Goal: Information Seeking & Learning: Learn about a topic

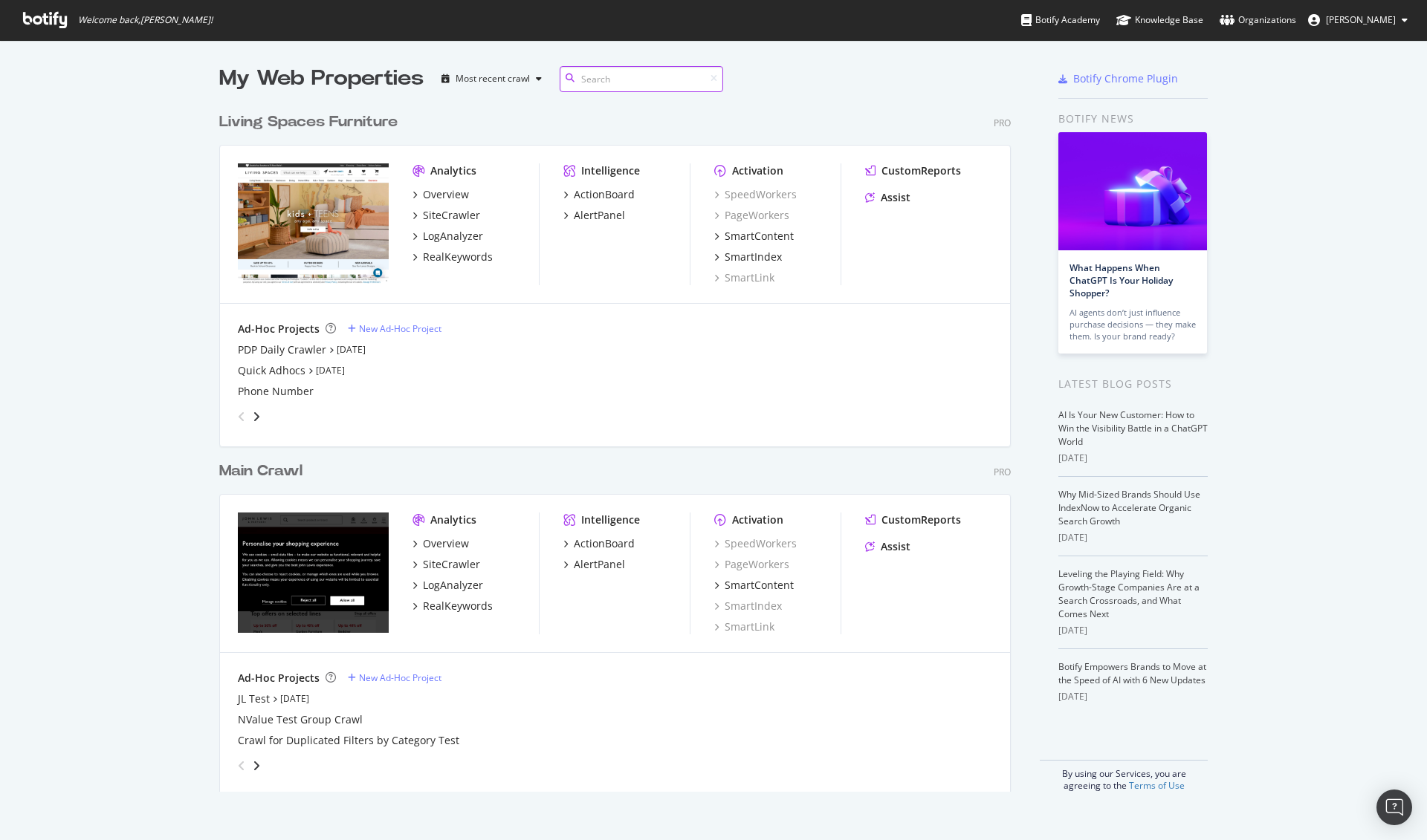
scroll to position [687, 792]
click at [455, 587] on div "LogAnalyzer" at bounding box center [453, 586] width 60 height 14
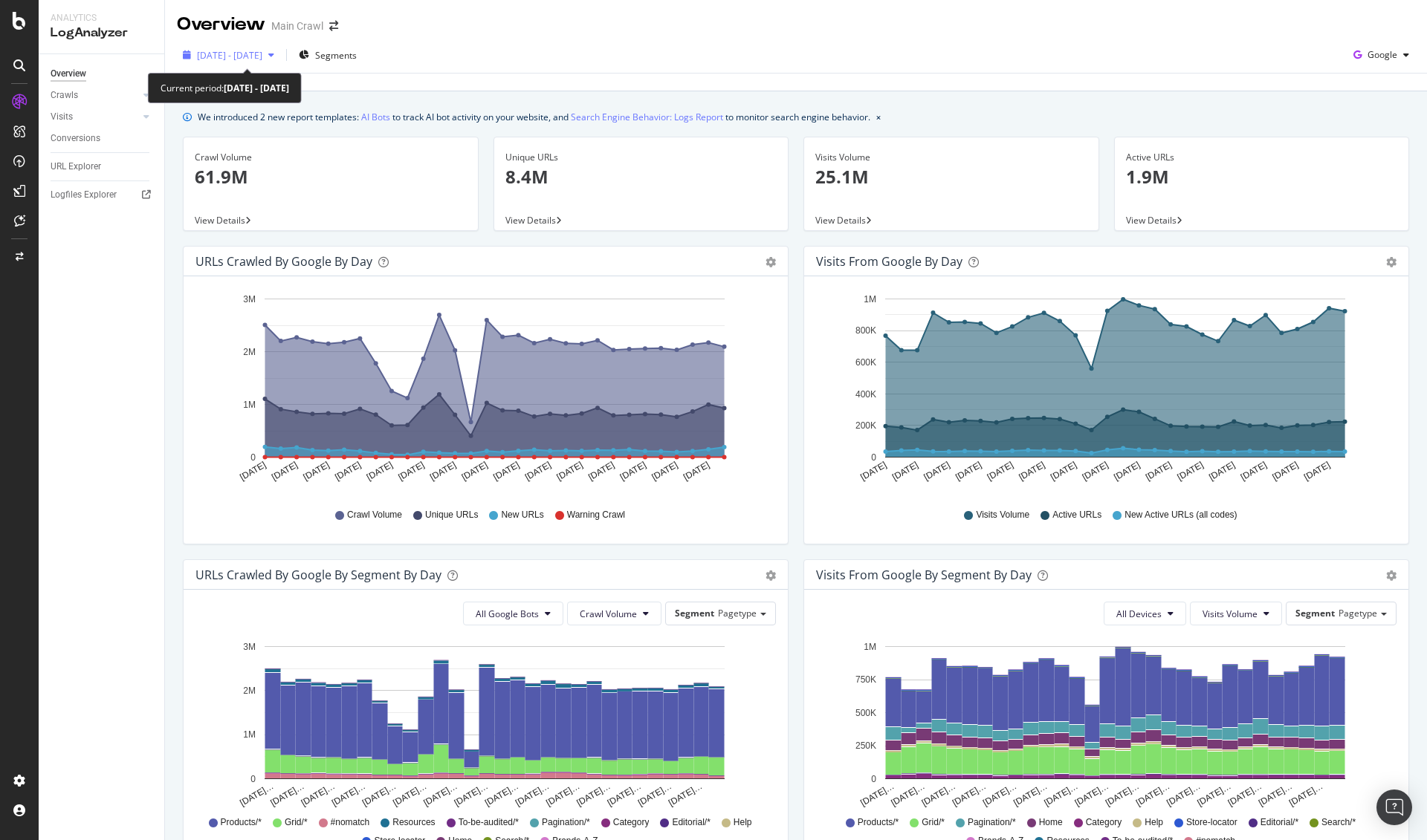
click at [255, 57] on span "[DATE] - [DATE]" at bounding box center [229, 55] width 65 height 13
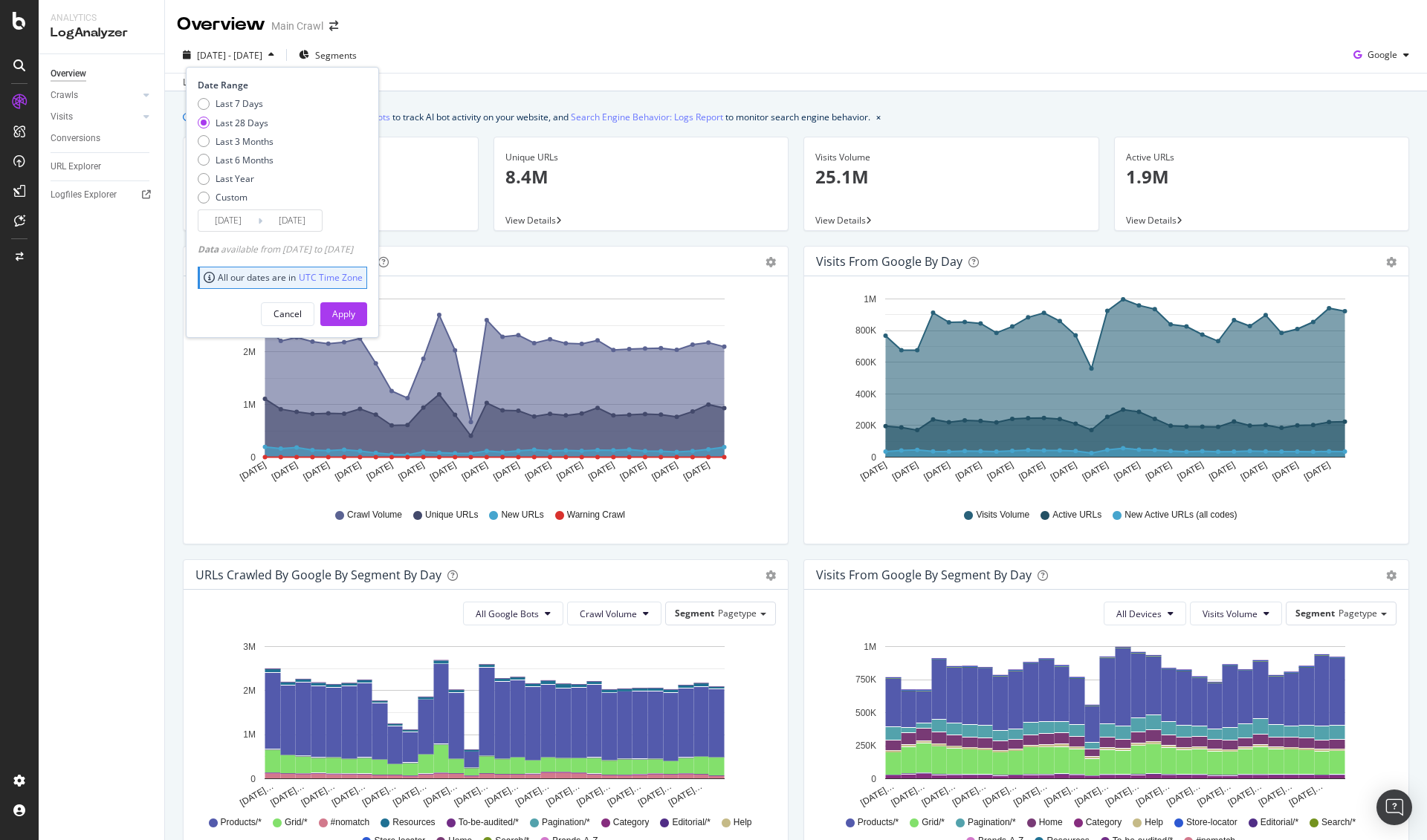
click at [823, 88] on div "Last update [DATE]" at bounding box center [796, 82] width 1262 height 18
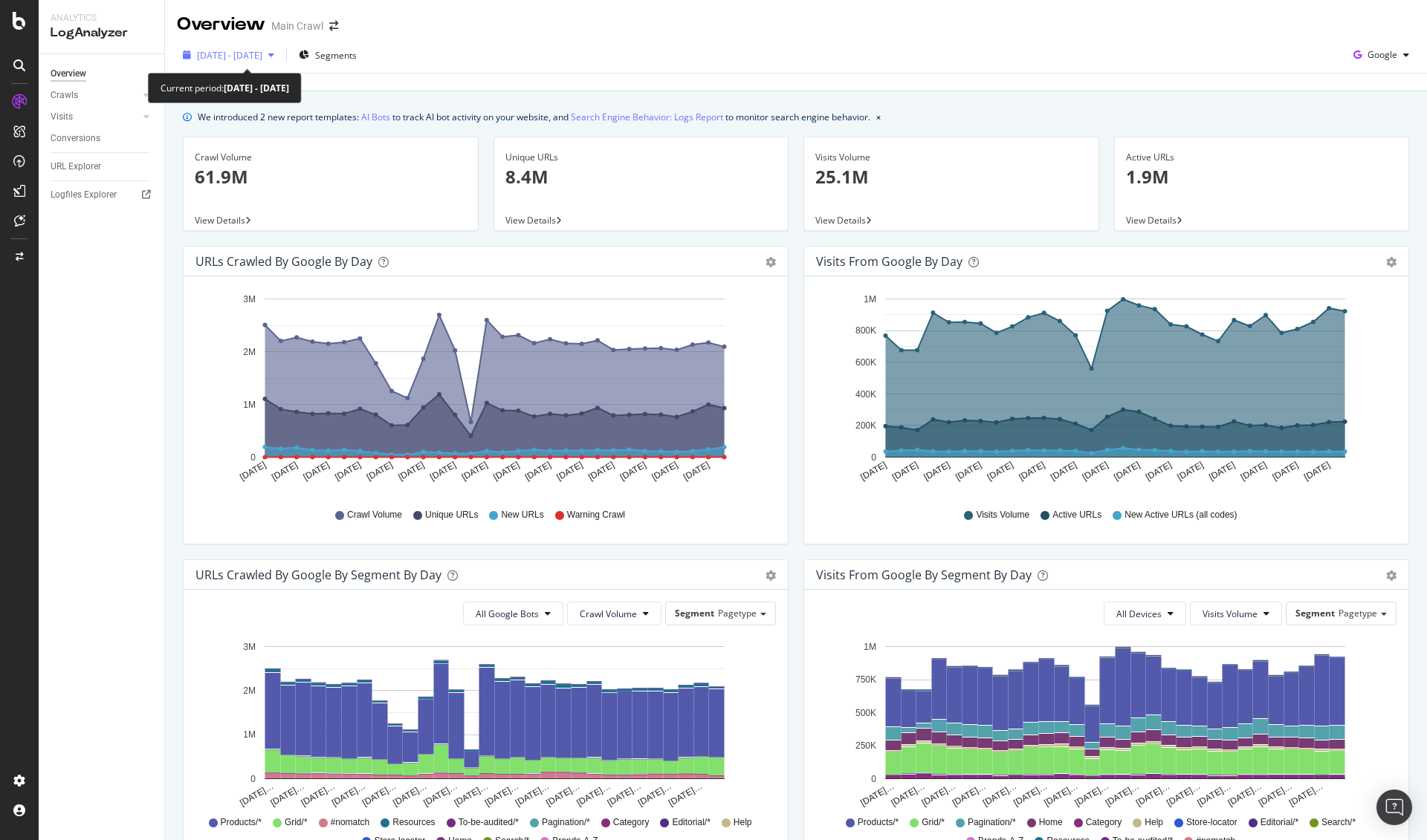
click at [199, 54] on span "[DATE] - [DATE]" at bounding box center [229, 55] width 65 height 13
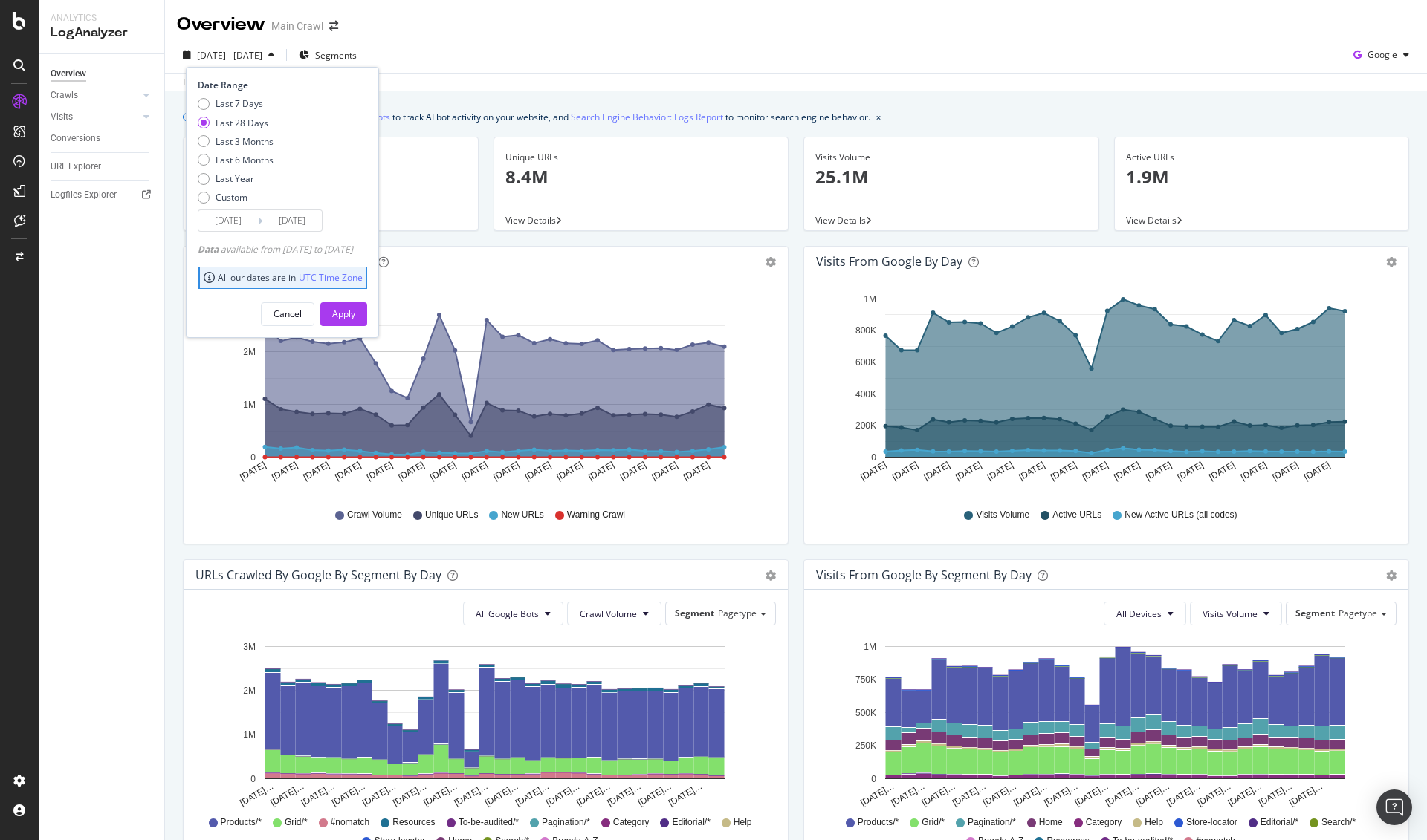
click at [221, 169] on div "Last 7 Days Last 28 Days Last 3 Months Last 6 Months Last Year Custom" at bounding box center [236, 153] width 76 height 112
click at [221, 180] on div "Last Year" at bounding box center [235, 179] width 39 height 13
type input "[DATE]"
click at [356, 309] on div "Apply" at bounding box center [344, 314] width 23 height 13
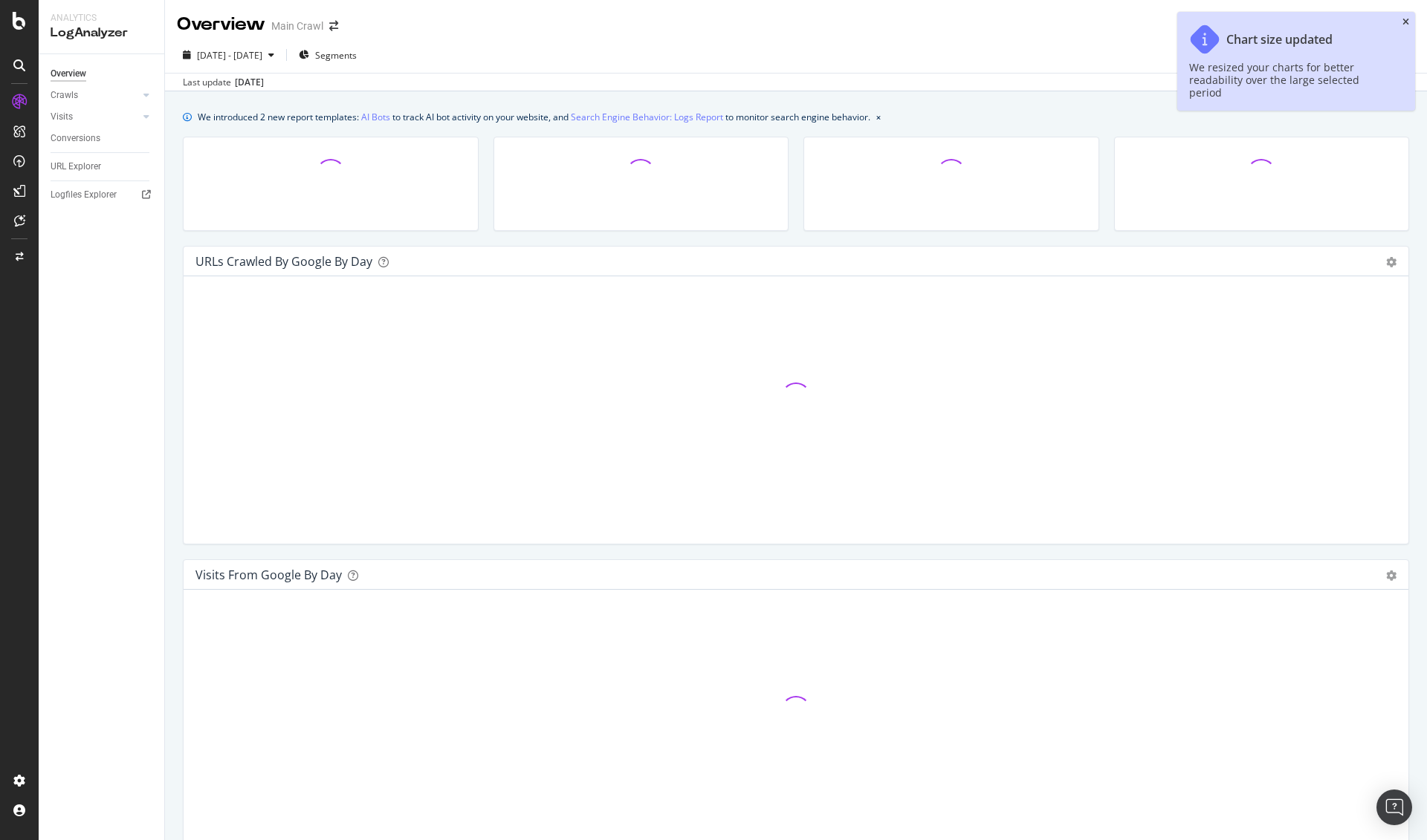
click at [1404, 21] on icon "close toast" at bounding box center [1405, 23] width 6 height 9
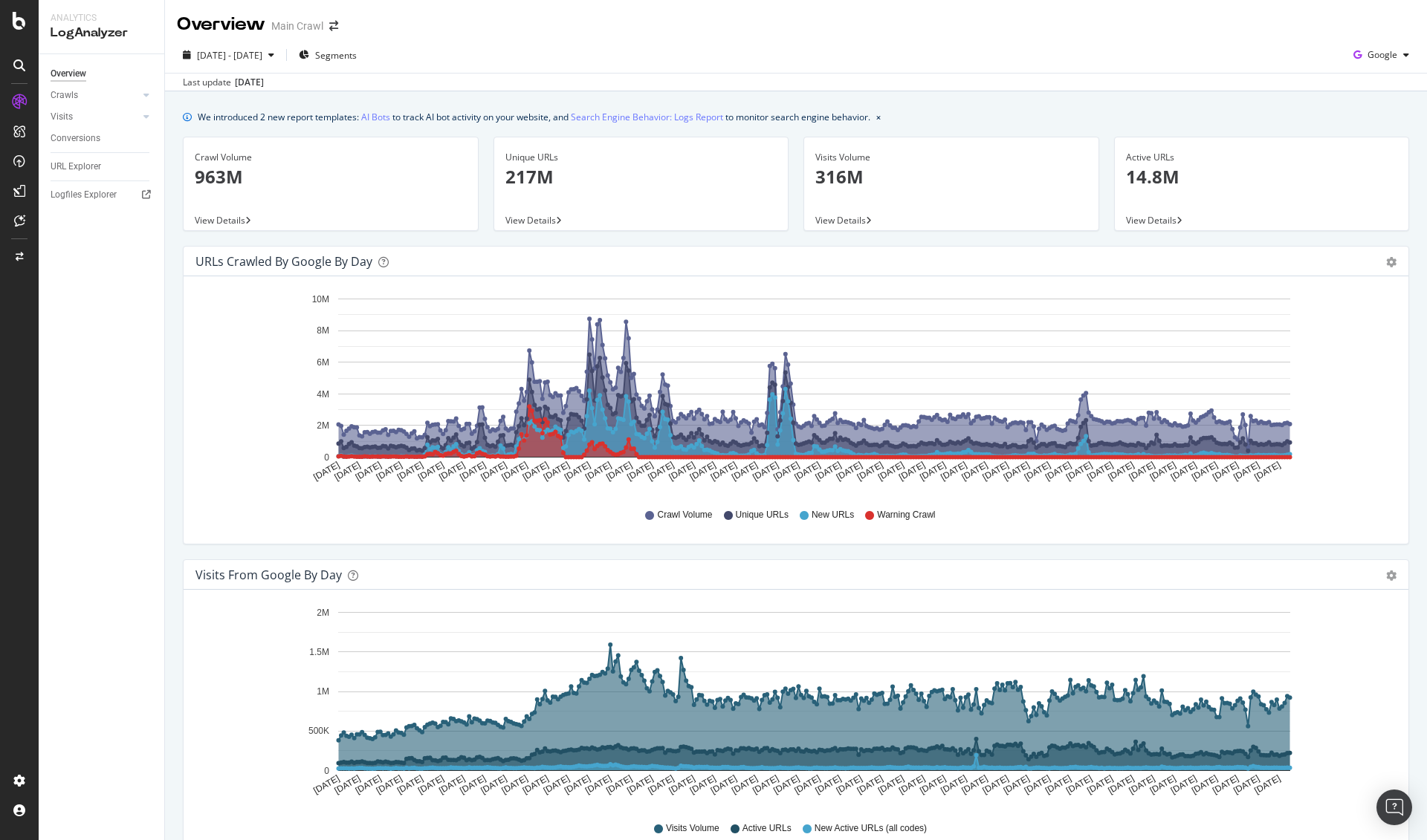
click at [858, 68] on div "[DATE] - [DATE] Segments Google" at bounding box center [796, 58] width 1262 height 30
click at [1353, 427] on icon "[DATE] [DATE] [DATE] [DATE] [DATE] [DATE] [DATE] [DATE] [DATE] [DATE] [DATE] [D…" at bounding box center [791, 391] width 1190 height 207
click at [150, 88] on div at bounding box center [146, 95] width 14 height 14
click at [91, 115] on div "Daily Distribution" at bounding box center [91, 116] width 69 height 15
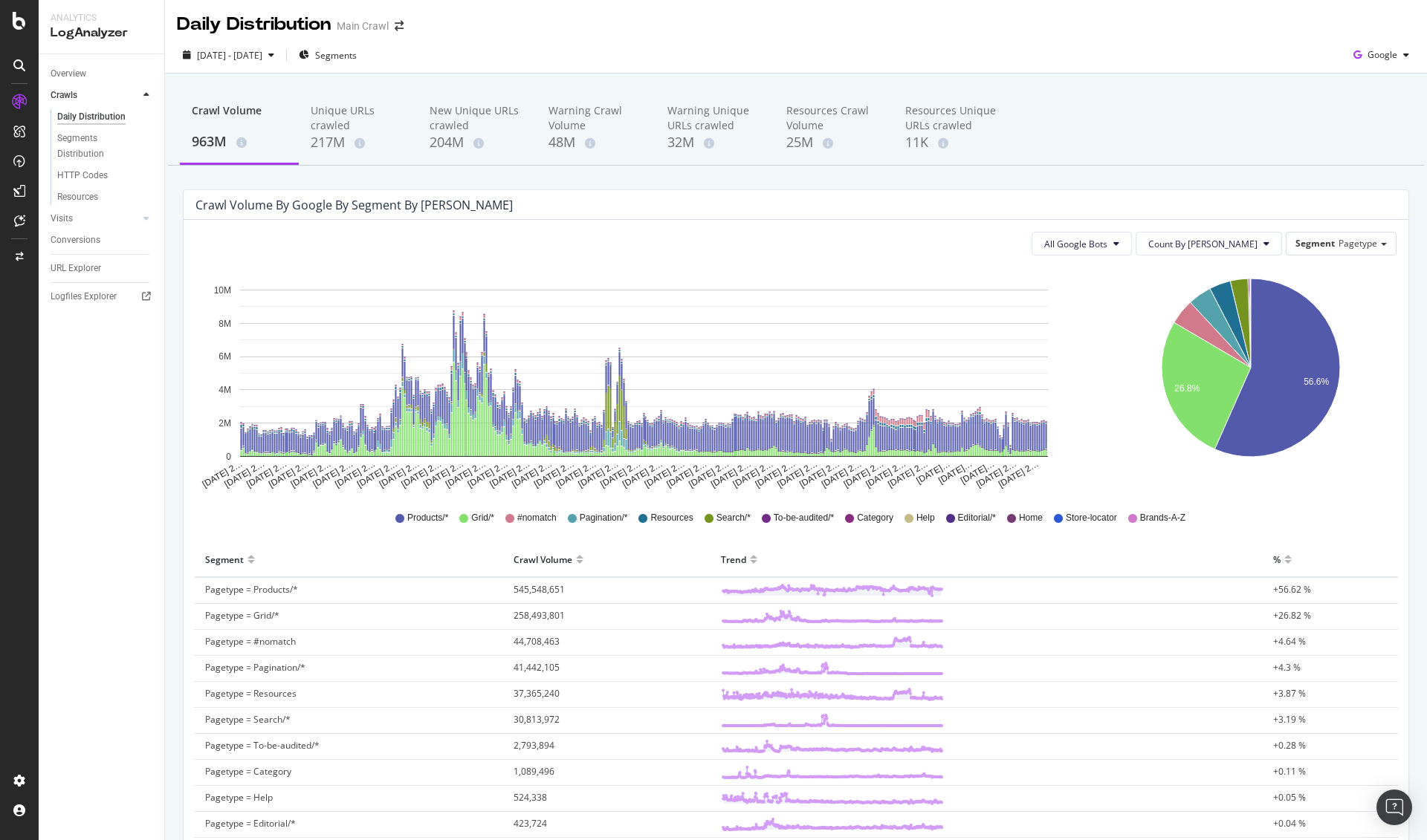
click at [1115, 153] on div "Crawl Volume 963M Unique URLs crawled 217M New Unique URLs crawled 204M Warning…" at bounding box center [796, 128] width 1256 height 74
click at [352, 134] on div "217M" at bounding box center [357, 142] width 95 height 19
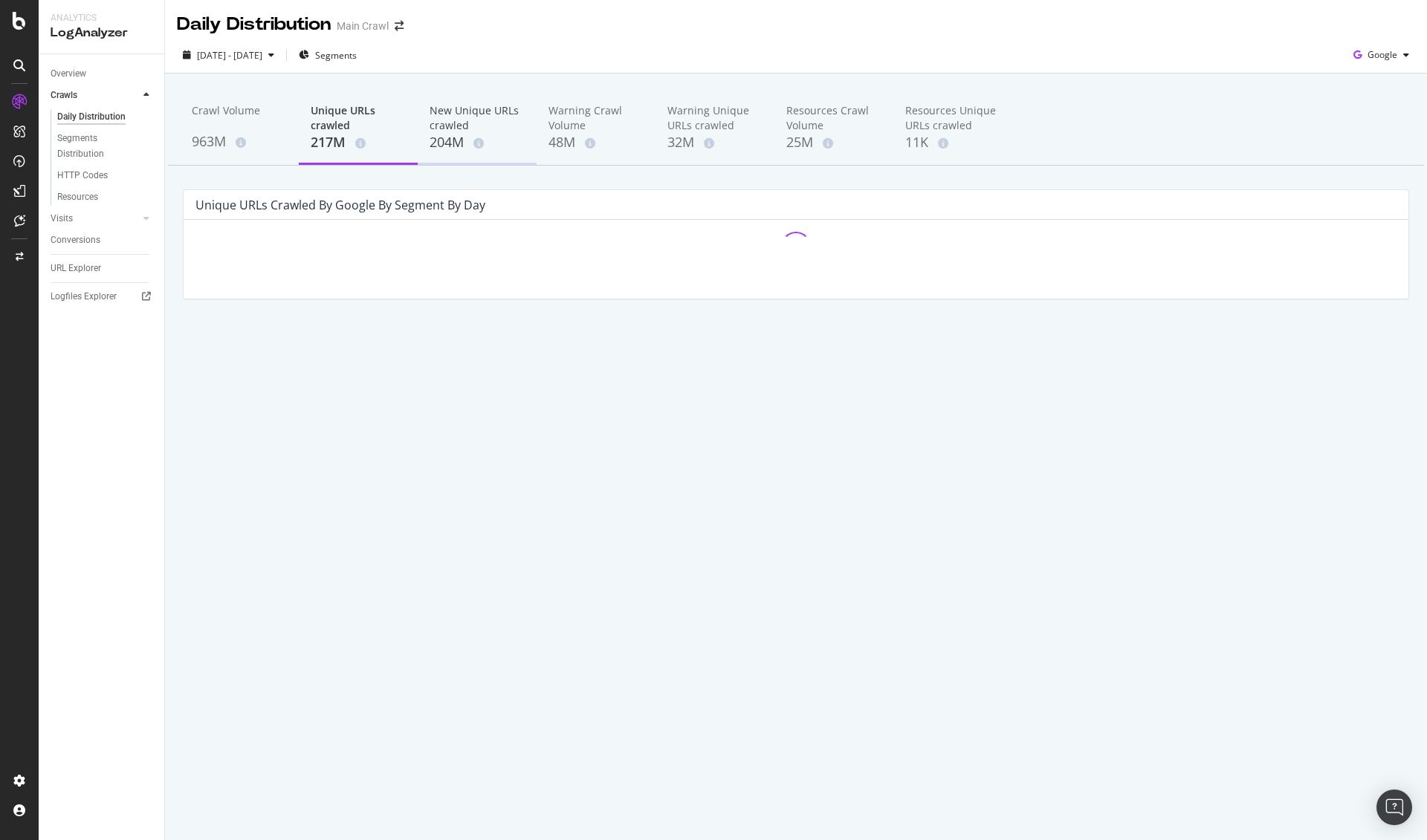
click at [474, 114] on div "New Unique URLs crawled" at bounding box center [477, 117] width 95 height 30
click at [97, 140] on div "Segments Distribution" at bounding box center [97, 146] width 82 height 32
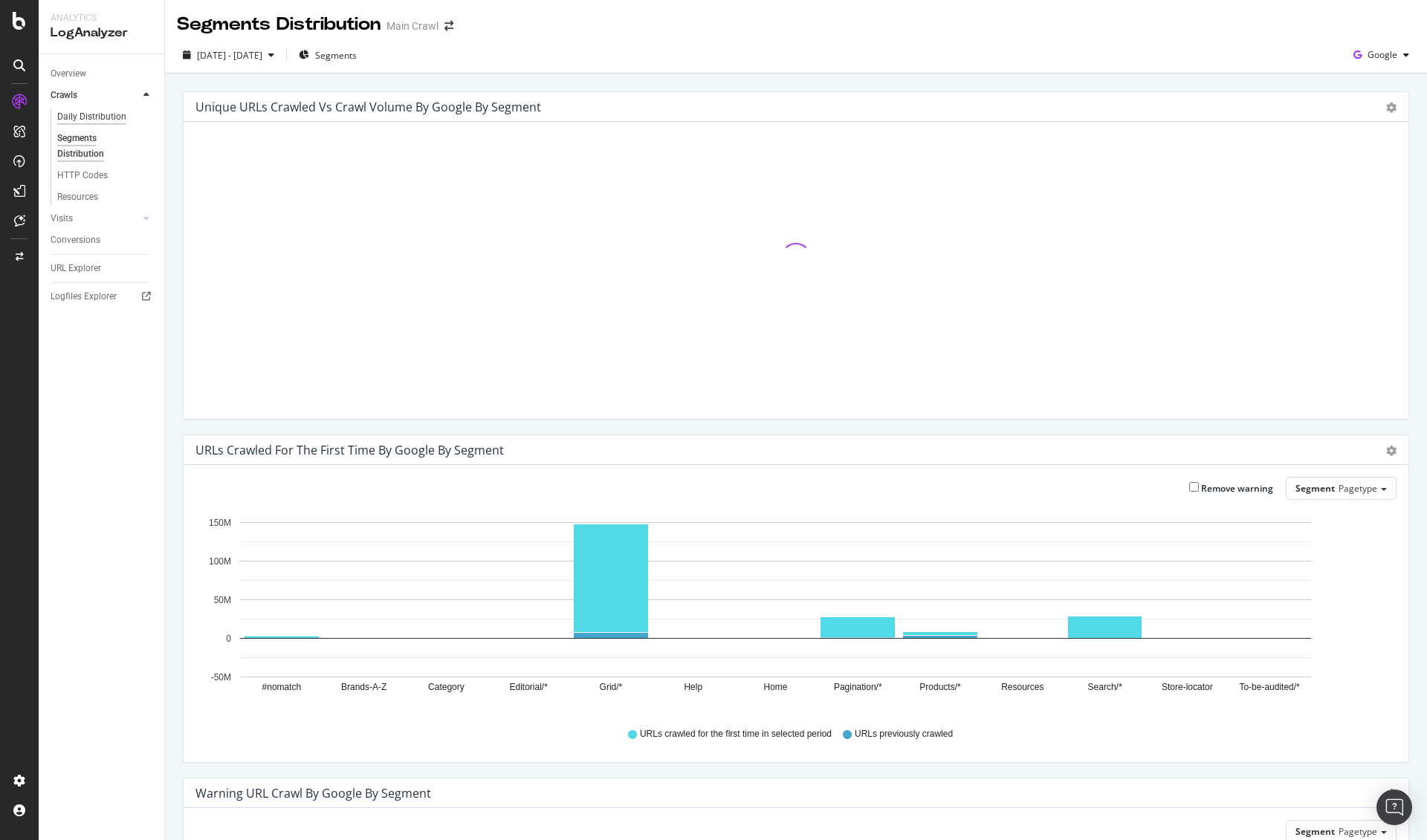
click at [110, 120] on div "Daily Distribution" at bounding box center [91, 116] width 69 height 15
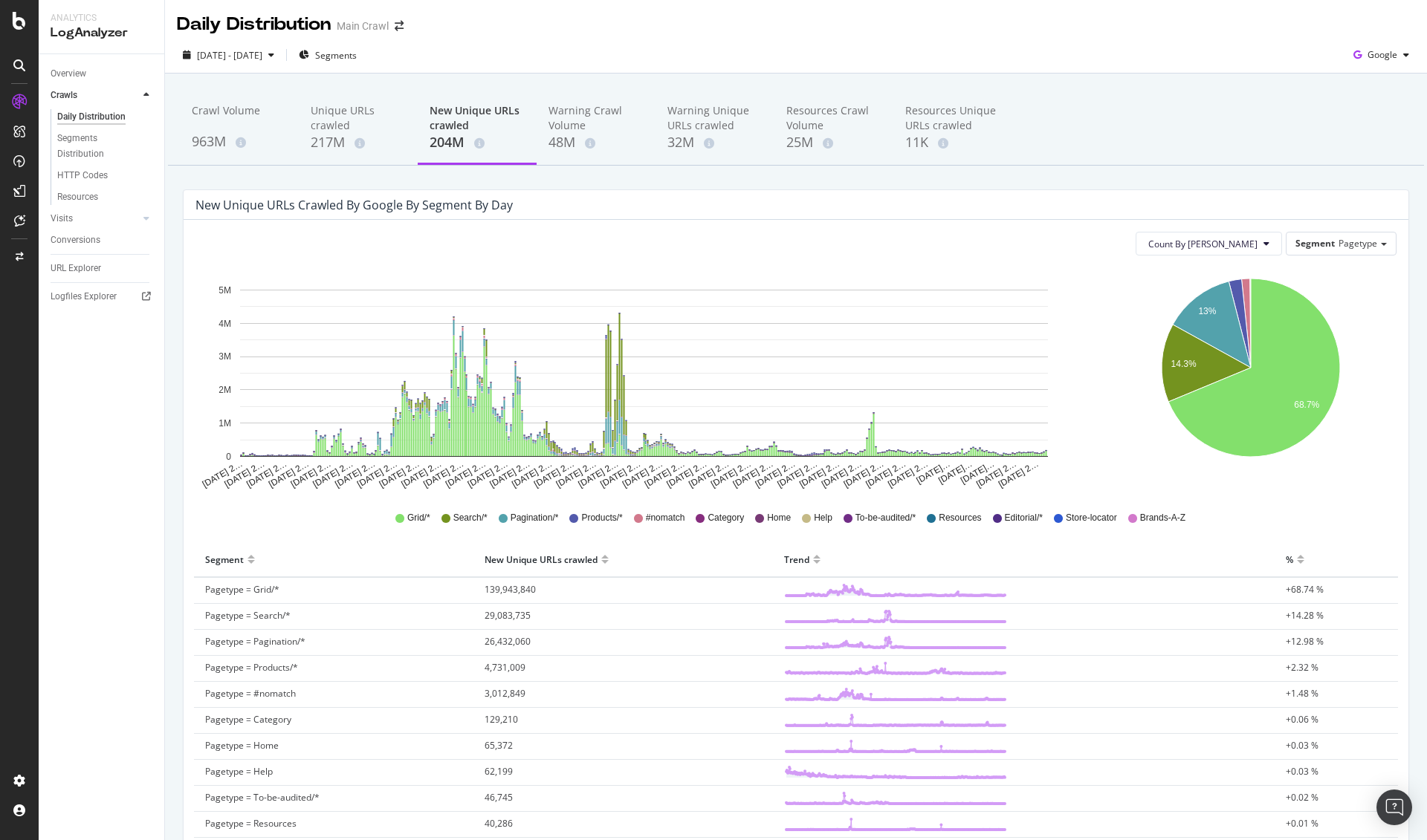
scroll to position [5, 0]
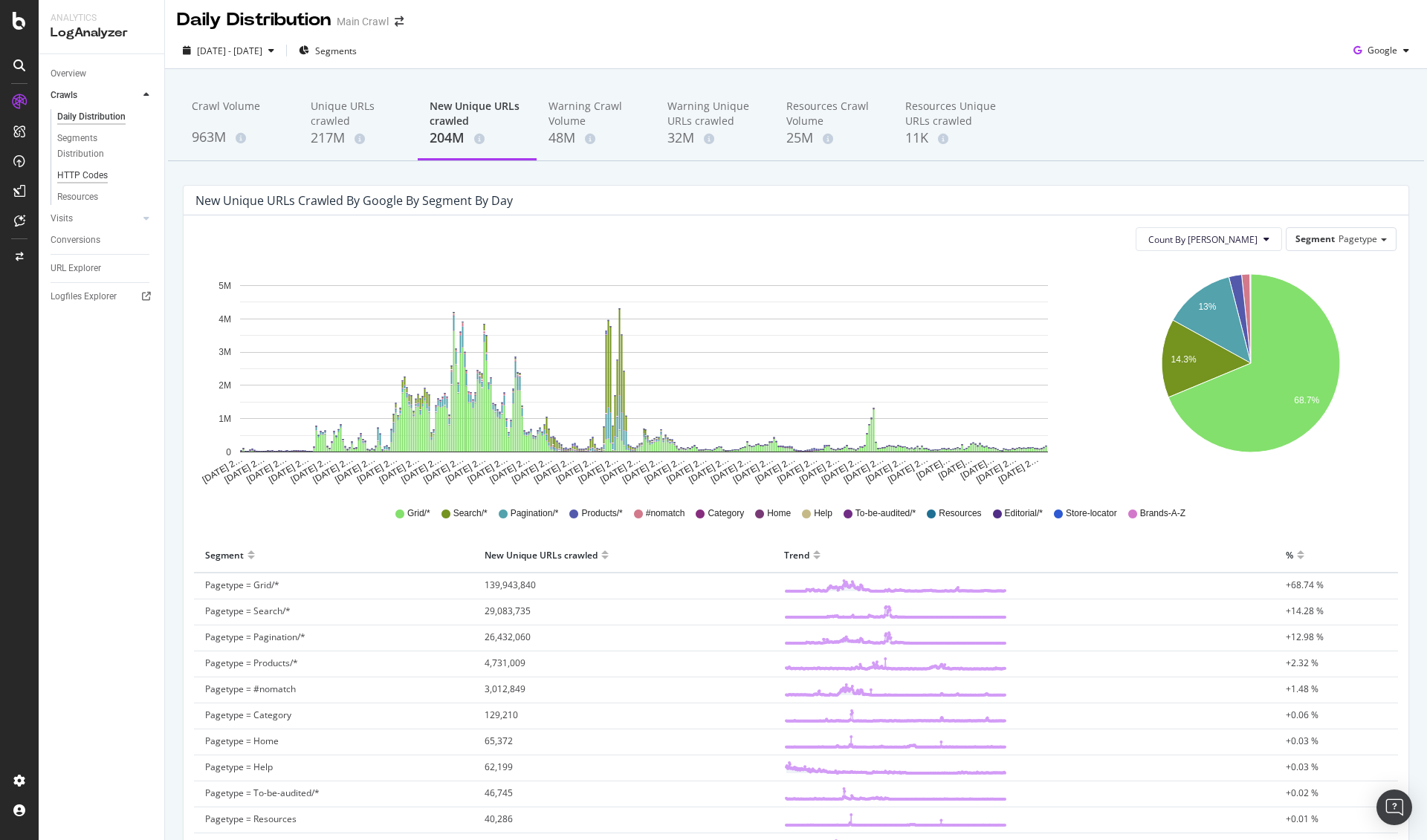
click at [95, 175] on div "HTTP Codes" at bounding box center [82, 175] width 51 height 15
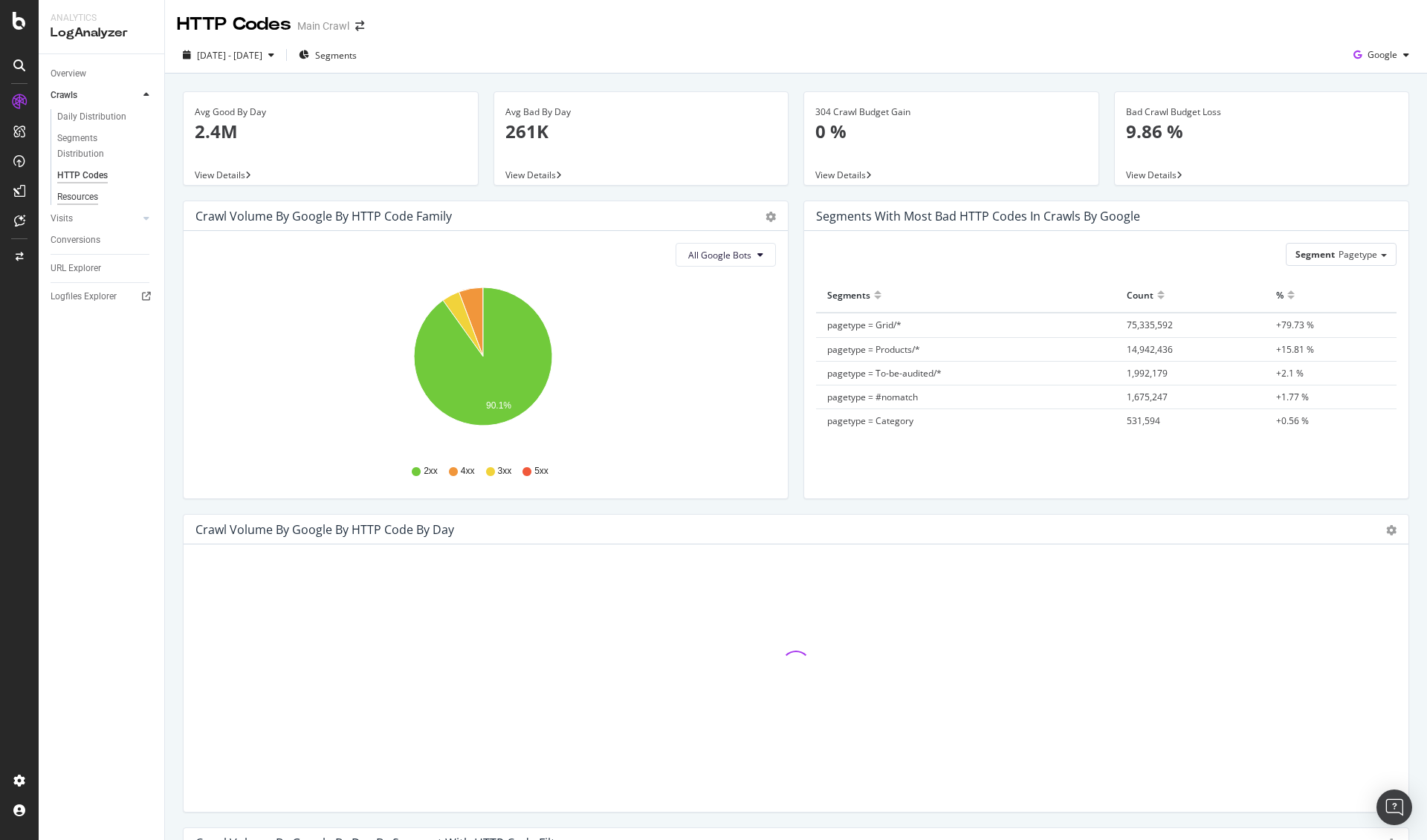
click at [88, 203] on div "Resources" at bounding box center [77, 197] width 41 height 15
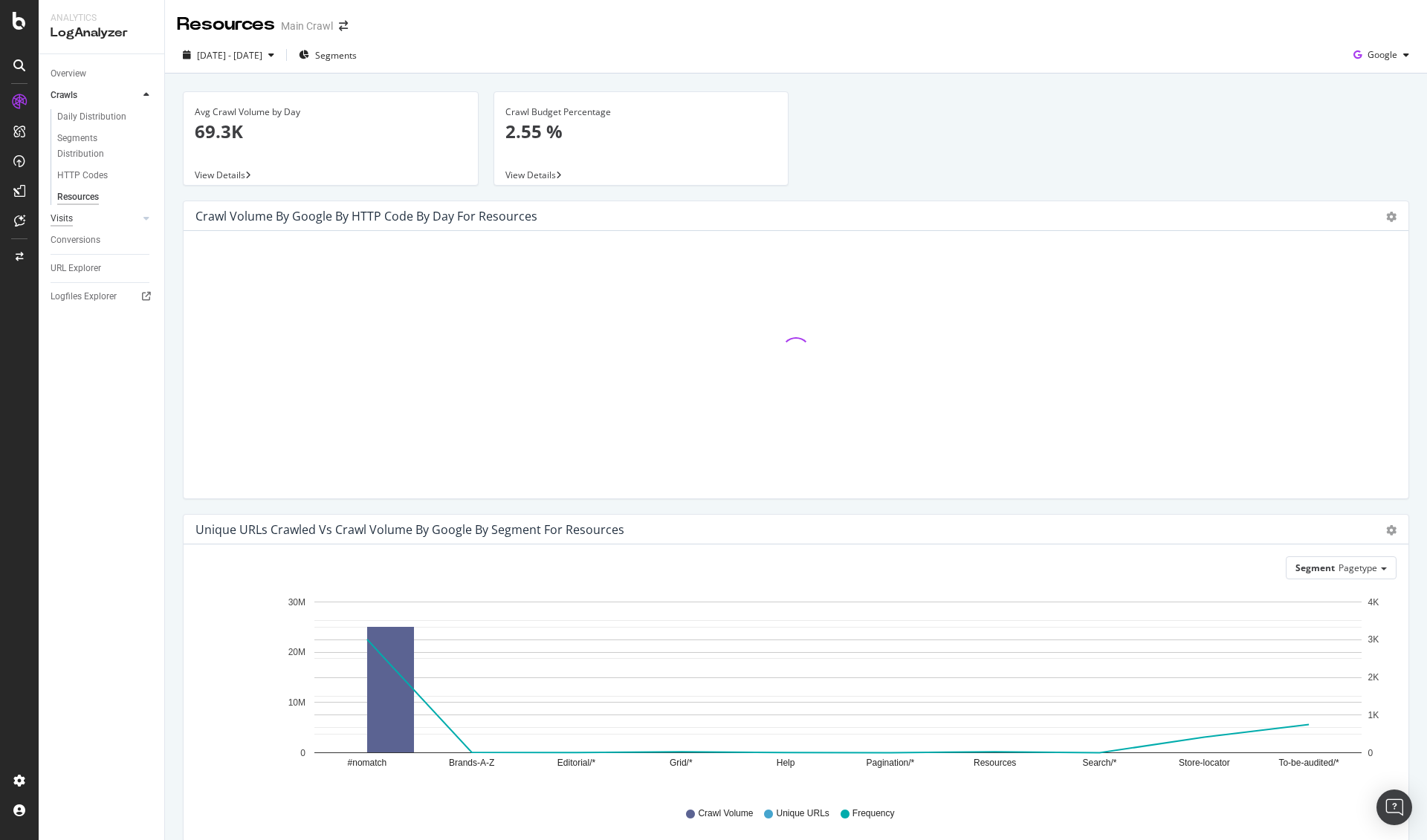
click at [69, 222] on div "Visits" at bounding box center [61, 218] width 23 height 15
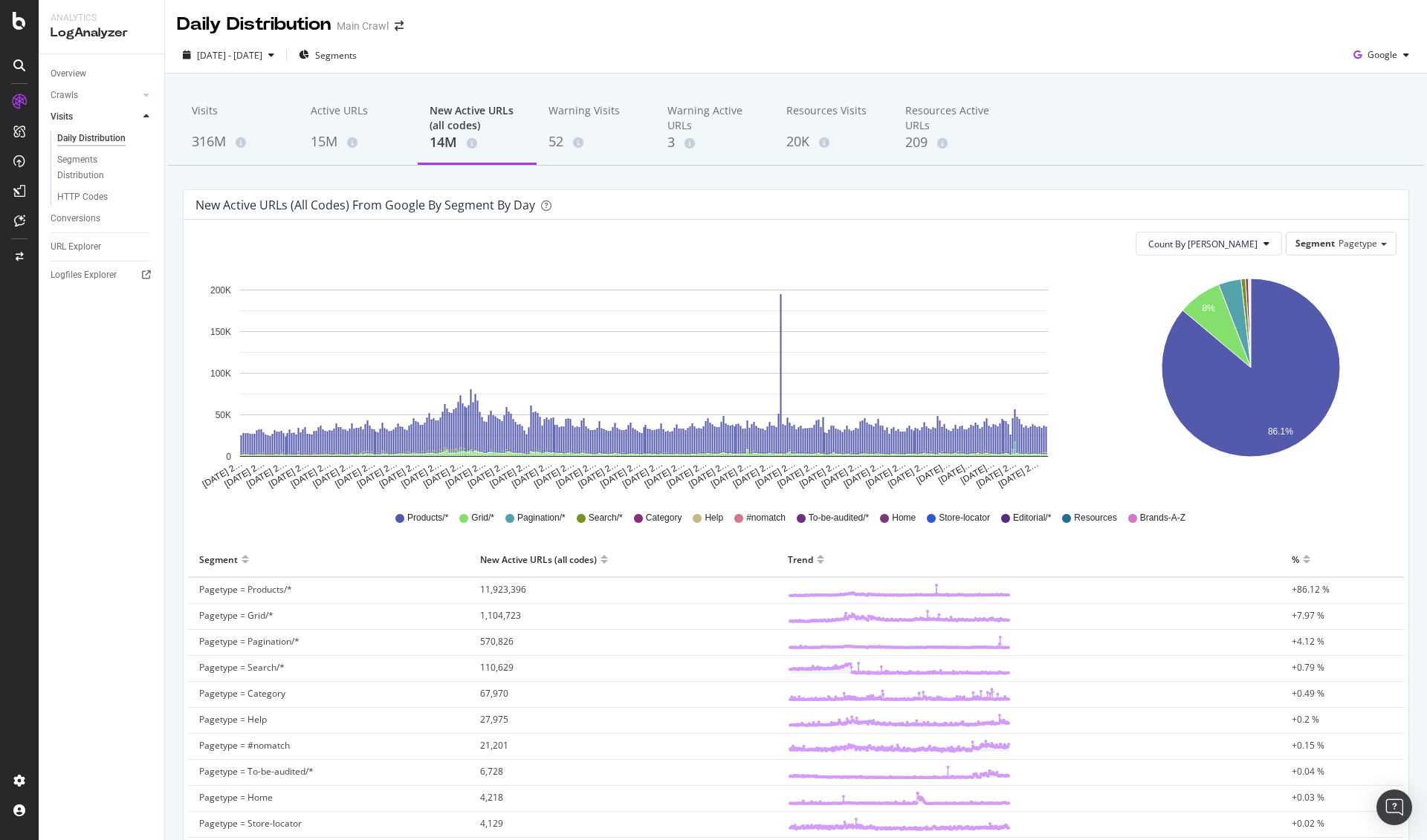
scroll to position [12, 0]
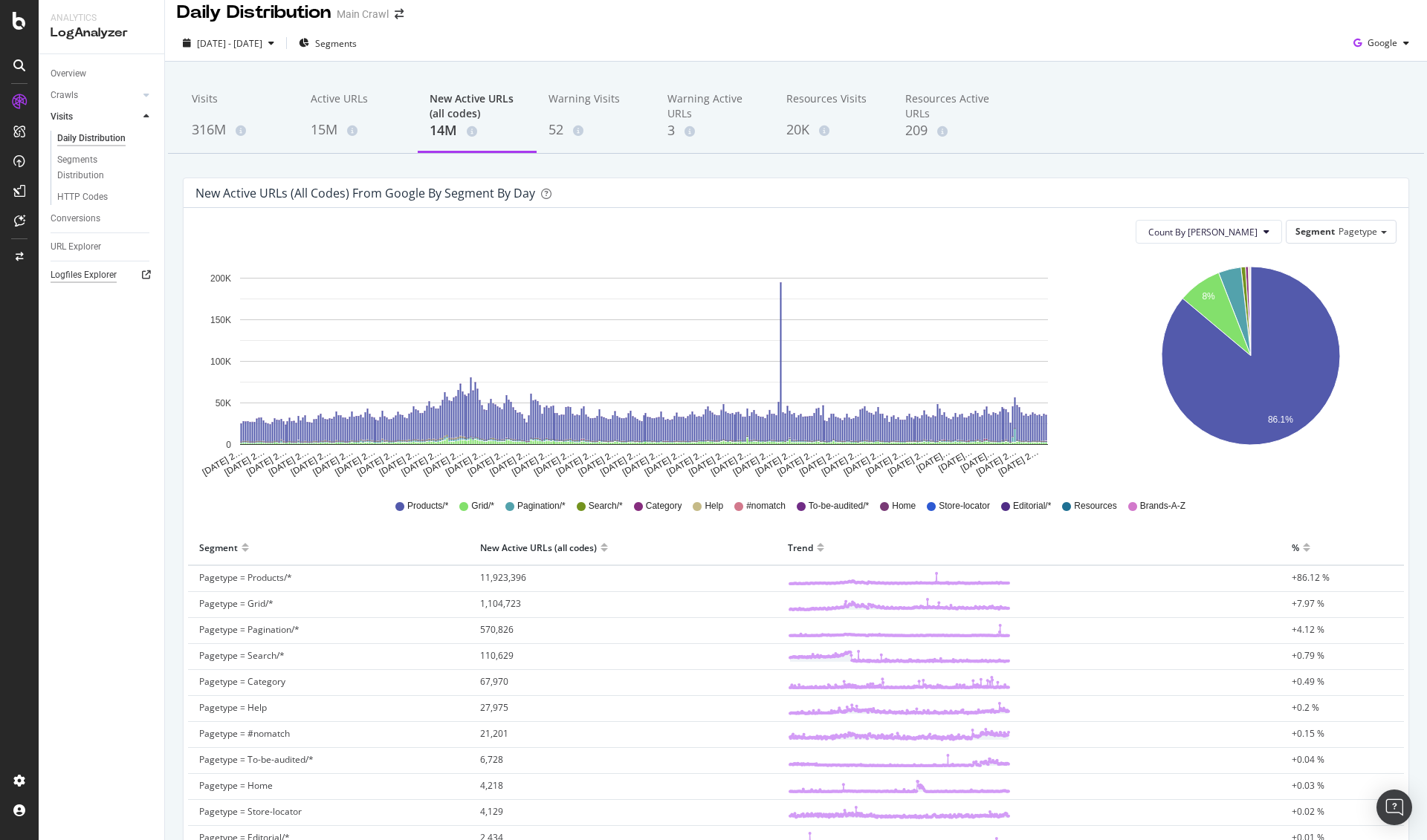
click at [87, 279] on div "Logfiles Explorer" at bounding box center [83, 274] width 66 height 15
click at [1158, 99] on div "Visits 316M Active URLs 15M New Active URLs (all codes) 14M Warning Visits 52 W…" at bounding box center [796, 116] width 1256 height 74
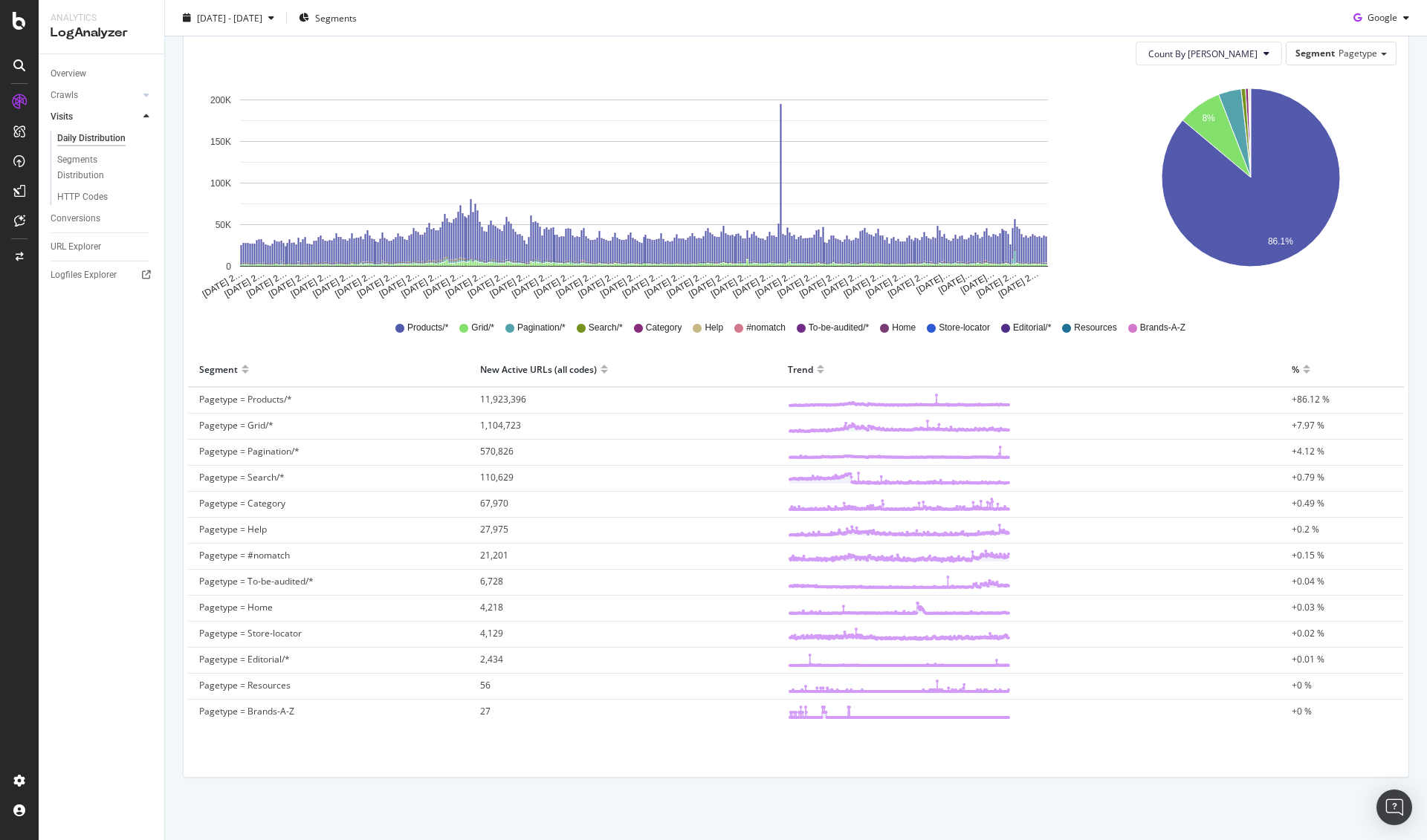
scroll to position [0, 0]
